Goal: Task Accomplishment & Management: Use online tool/utility

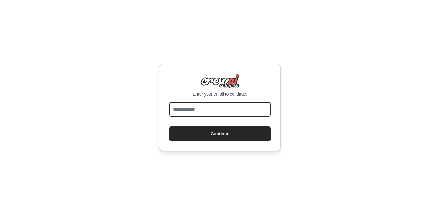
click at [198, 108] on input "email" at bounding box center [219, 109] width 101 height 15
type input "**********"
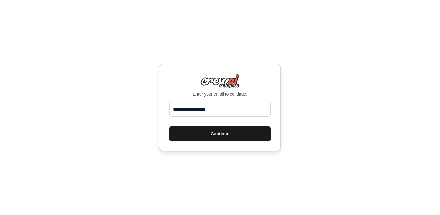
click at [204, 133] on button "Continue" at bounding box center [219, 134] width 101 height 15
click at [207, 132] on button "Continue" at bounding box center [219, 134] width 101 height 15
click at [209, 135] on button "Continue" at bounding box center [219, 134] width 101 height 15
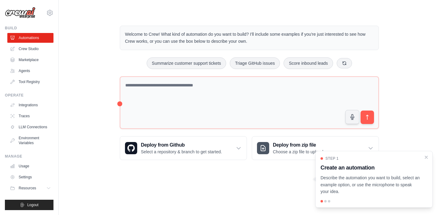
click at [72, 137] on div "Welcome to Crew! What kind of automation do you want to build? I'll include som…" at bounding box center [249, 93] width 362 height 154
click at [429, 157] on div "Step 1 Create an automation Describe the automation you want to build, select a…" at bounding box center [373, 179] width 117 height 57
click at [183, 151] on p "Select a repository & branch to get started." at bounding box center [181, 152] width 81 height 6
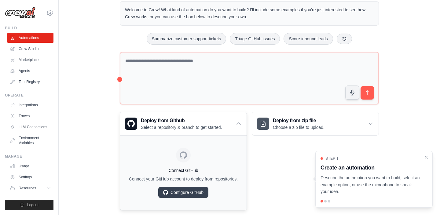
scroll to position [29, 0]
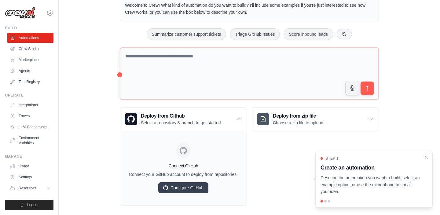
click at [89, 111] on div "Welcome to Crew! What kind of automation do you want to build? I'll include som…" at bounding box center [249, 101] width 362 height 229
click at [24, 51] on link "Crew Studio" at bounding box center [31, 49] width 46 height 10
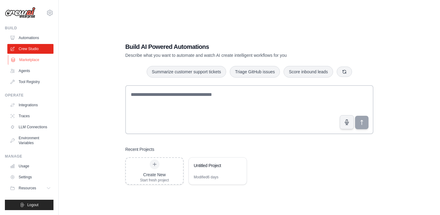
click at [33, 58] on link "Marketplace" at bounding box center [31, 60] width 46 height 10
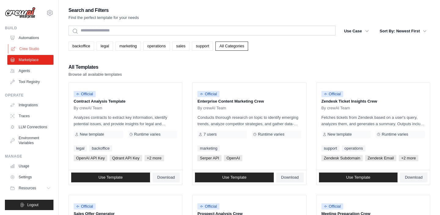
click at [31, 47] on link "Crew Studio" at bounding box center [31, 49] width 46 height 10
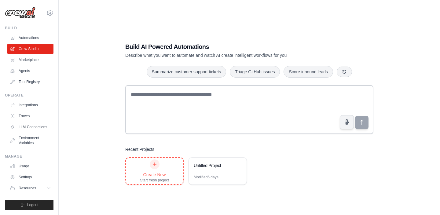
click at [168, 163] on div "Create New Start fresh project" at bounding box center [154, 171] width 29 height 23
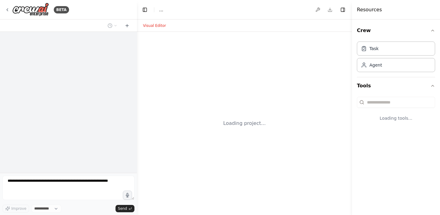
select select "****"
